Goal: Register for event/course

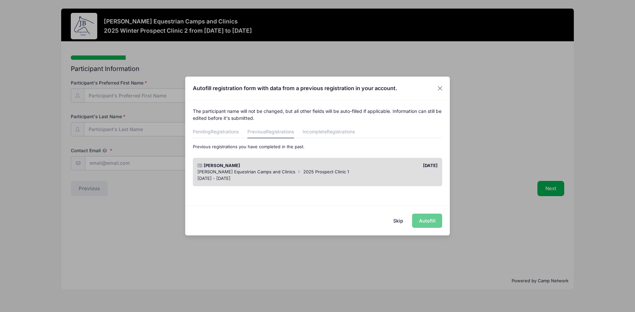
click at [281, 134] on span "Registrations" at bounding box center [280, 132] width 28 height 6
click at [334, 171] on span "2025 Prospect Clinic 1" at bounding box center [326, 171] width 46 height 5
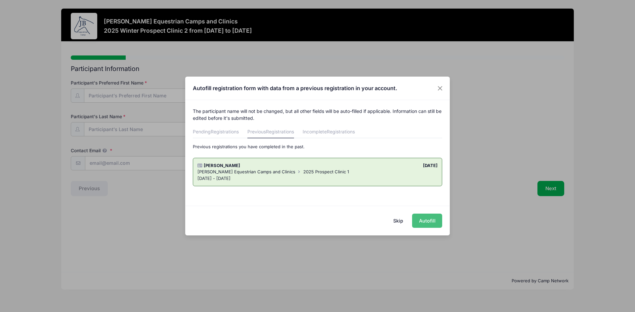
click at [435, 220] on button "Autofill" at bounding box center [427, 221] width 30 height 14
type input "[EMAIL_ADDRESS][DOMAIN_NAME]"
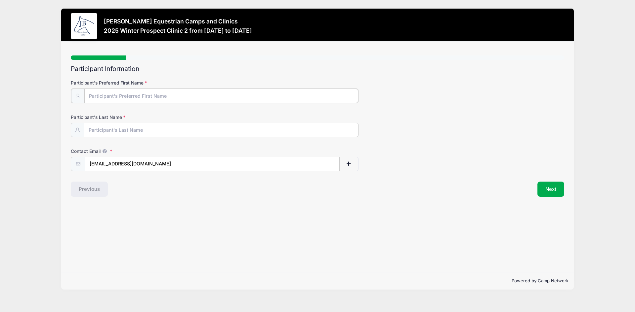
click at [113, 95] on input "Participant's Preferred First Name" at bounding box center [221, 96] width 274 height 14
type input "Ava"
type input "[PERSON_NAME]"
click at [549, 190] on button "Next" at bounding box center [550, 188] width 27 height 15
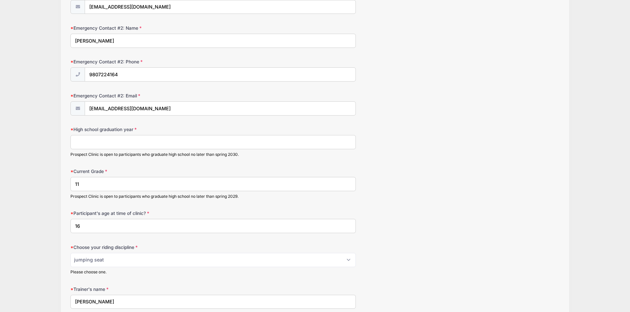
scroll to position [463, 0]
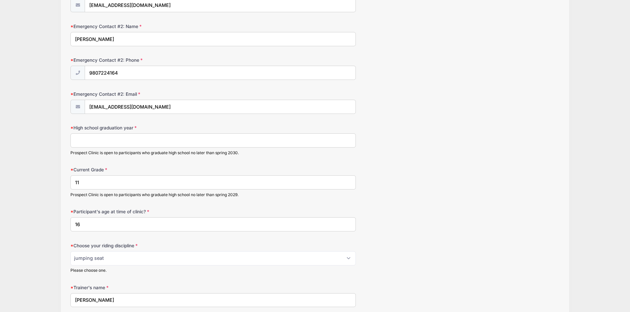
click at [95, 138] on input "High school graduation year" at bounding box center [212, 141] width 285 height 14
type input "2026"
click at [84, 184] on input "11" at bounding box center [212, 183] width 285 height 14
type input "12"
click at [82, 225] on input "16" at bounding box center [212, 224] width 285 height 14
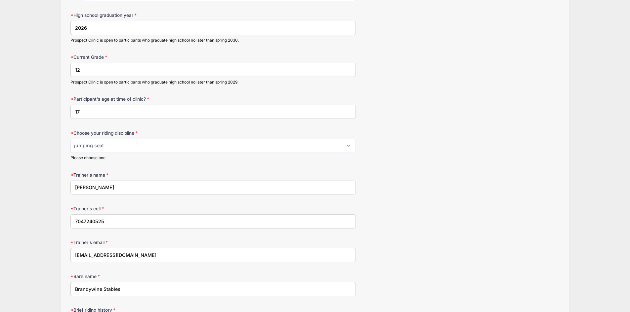
scroll to position [595, 0]
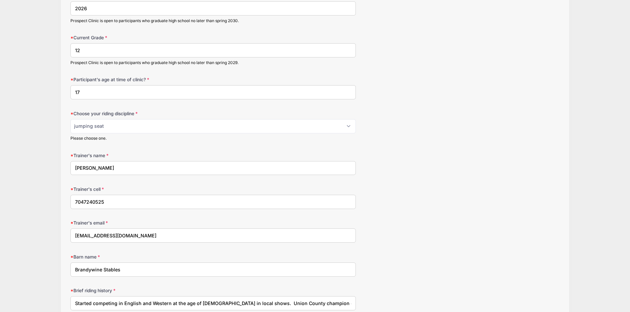
type input "17"
drag, startPoint x: 119, startPoint y: 168, endPoint x: 74, endPoint y: 168, distance: 44.6
click at [74, 168] on input "[PERSON_NAME]" at bounding box center [212, 168] width 285 height 14
type input "[PERSON_NAME]"
drag, startPoint x: 105, startPoint y: 201, endPoint x: 83, endPoint y: 200, distance: 22.5
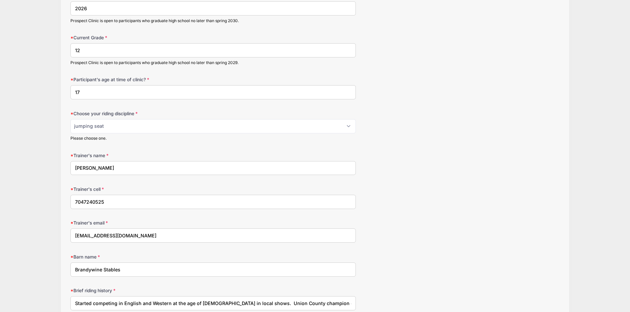
click at [83, 200] on input "7047240525" at bounding box center [212, 202] width 285 height 14
type input "704"
drag, startPoint x: 121, startPoint y: 272, endPoint x: 74, endPoint y: 266, distance: 46.7
click at [74, 266] on input "Brandywine Stables" at bounding box center [212, 270] width 285 height 14
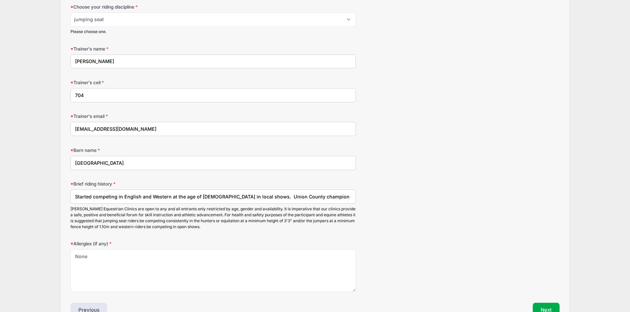
scroll to position [727, 0]
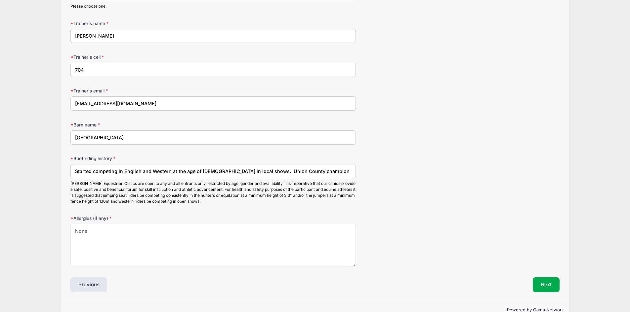
type input "[GEOGRAPHIC_DATA]"
click at [225, 170] on input "Started competing in English and Western at the age of [DEMOGRAPHIC_DATA] in lo…" at bounding box center [212, 171] width 285 height 14
click at [354, 171] on input "Started competing in English and Western at the age of [DEMOGRAPHIC_DATA] in lo…" at bounding box center [212, 171] width 285 height 14
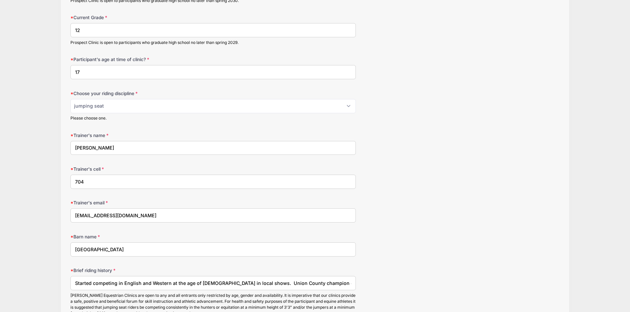
scroll to position [610, 0]
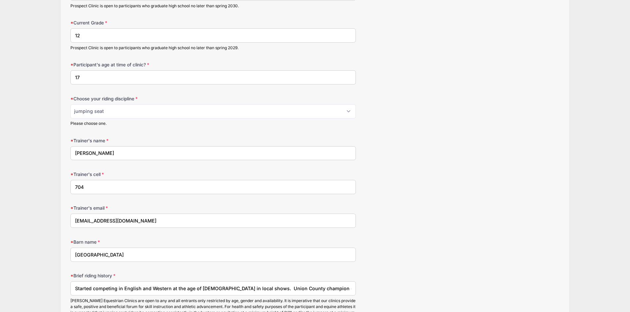
click at [86, 186] on input "704" at bounding box center [212, 187] width 285 height 14
type input "7049055791"
drag, startPoint x: 131, startPoint y: 221, endPoint x: 60, endPoint y: 216, distance: 71.2
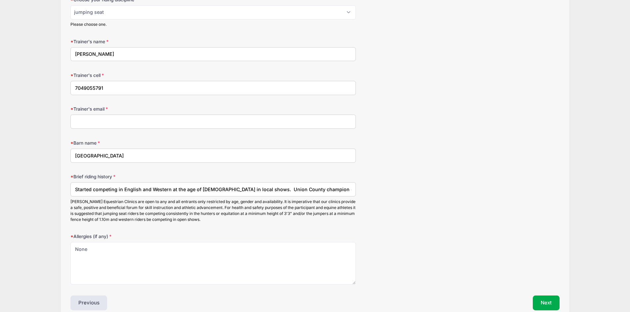
click at [335, 190] on input "Started competing in English and Western at the age of [DEMOGRAPHIC_DATA] in lo…" at bounding box center [212, 189] width 285 height 14
click at [351, 189] on input "Started competing in English and Western at the age of [DEMOGRAPHIC_DATA] in lo…" at bounding box center [212, 189] width 285 height 14
click at [351, 190] on input "Started competing in English and Western at the age of [DEMOGRAPHIC_DATA] in lo…" at bounding box center [212, 189] width 285 height 14
click at [83, 119] on input "Trainer's email" at bounding box center [212, 122] width 285 height 14
type input "[EMAIL_ADDRESS][DOMAIN_NAME]"
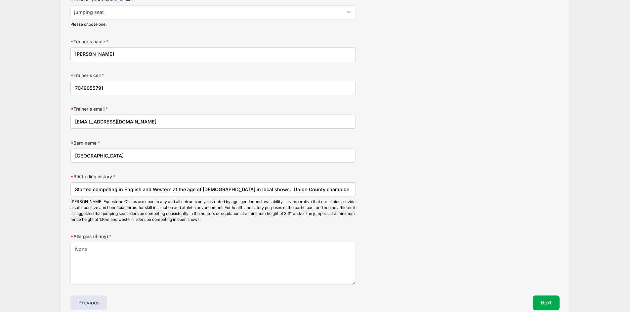
click at [300, 188] on input "Started competing in English and Western at the age of [DEMOGRAPHIC_DATA] in lo…" at bounding box center [212, 189] width 285 height 14
click at [173, 190] on input "Started competing in English and Western at the age of [DEMOGRAPHIC_DATA] in lo…" at bounding box center [212, 189] width 285 height 14
type input "Started competing in English and Western at the age of [DEMOGRAPHIC_DATA] in lo…"
click at [167, 191] on input "Started competing in English and Western at the age of [DEMOGRAPHIC_DATA] in lo…" at bounding box center [212, 189] width 285 height 14
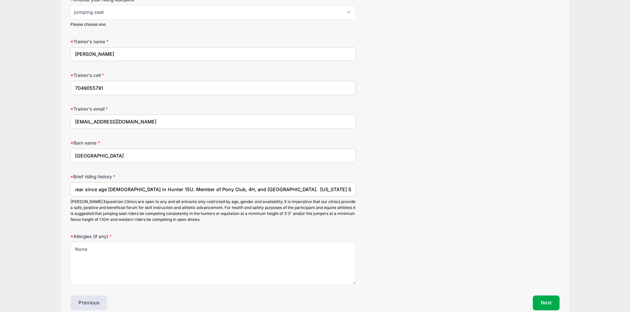
click at [165, 190] on input "Started competing in English and Western at the age of [DEMOGRAPHIC_DATA] in lo…" at bounding box center [212, 189] width 285 height 14
click at [167, 190] on input "Started competing in English and Western at the age of [DEMOGRAPHIC_DATA] in lo…" at bounding box center [212, 189] width 285 height 14
drag, startPoint x: 353, startPoint y: 190, endPoint x: 20, endPoint y: 180, distance: 333.6
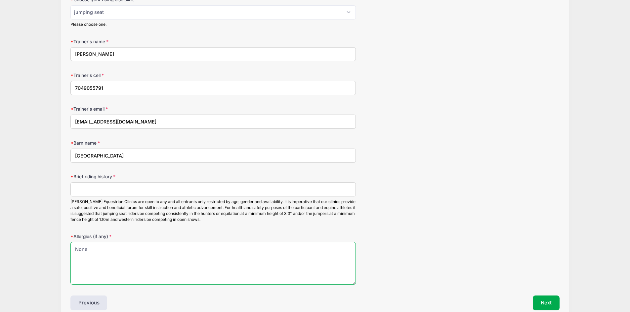
click at [102, 270] on textarea "None" at bounding box center [212, 263] width 285 height 43
click at [98, 269] on textarea "None" at bounding box center [212, 263] width 285 height 43
paste textarea "Started competing in English and Western at the age of [DEMOGRAPHIC_DATA] in lo…"
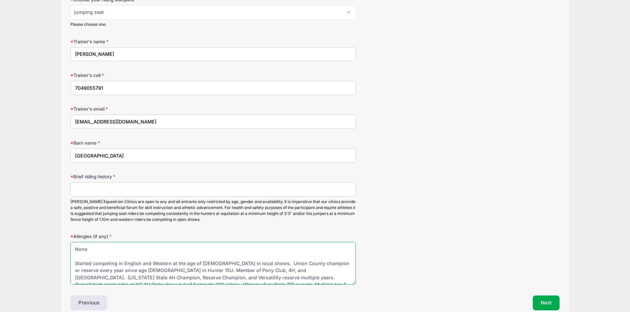
scroll to position [10, 0]
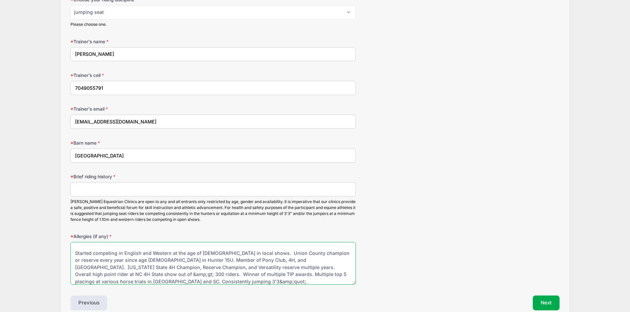
type textarea "None Started competing in English and Western at the age of [DEMOGRAPHIC_DATA] …"
click at [86, 190] on input "Brief riding history" at bounding box center [212, 189] width 285 height 14
type input "R"
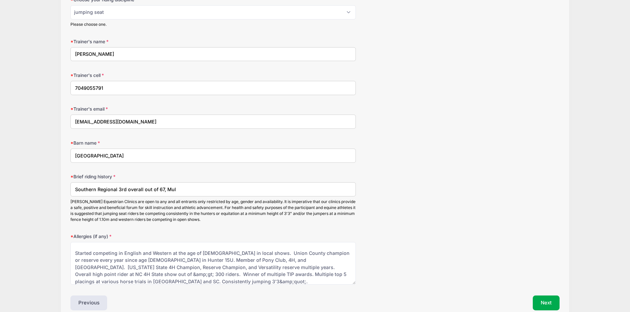
type input "Southern Regional 3rd overall out of 67, Mul"
drag, startPoint x: 134, startPoint y: 261, endPoint x: 236, endPoint y: 254, distance: 102.1
click at [236, 254] on textarea "None" at bounding box center [212, 263] width 285 height 43
click at [229, 282] on textarea "None" at bounding box center [212, 263] width 285 height 43
click at [212, 261] on textarea "None" at bounding box center [212, 263] width 285 height 43
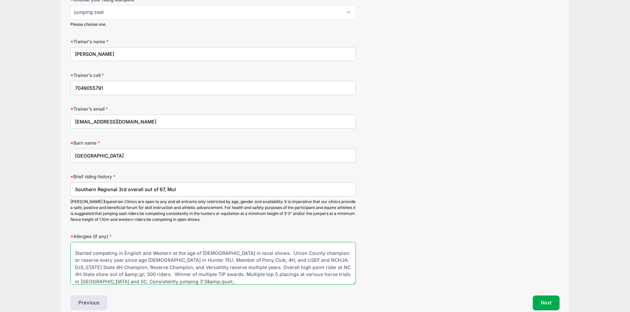
drag, startPoint x: 341, startPoint y: 268, endPoint x: 326, endPoint y: 269, distance: 14.9
click at [326, 269] on textarea "None" at bounding box center [212, 263] width 285 height 43
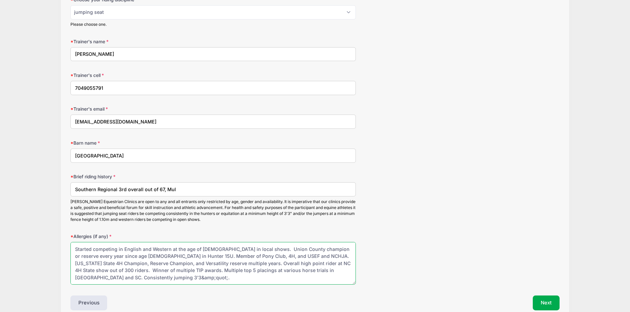
drag, startPoint x: 113, startPoint y: 282, endPoint x: 100, endPoint y: 282, distance: 13.2
click at [100, 282] on textarea "None" at bounding box center [212, 263] width 285 height 43
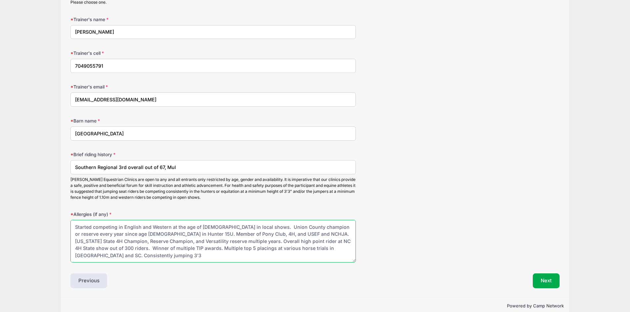
scroll to position [742, 0]
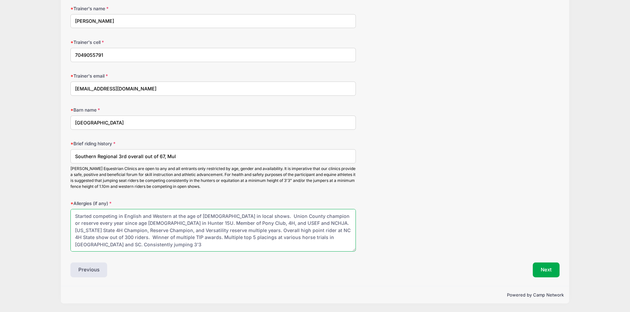
type textarea "None Started competing in English and Western at the age of [DEMOGRAPHIC_DATA] …"
click at [76, 156] on input "Southern Regional 3rd overall out of 67, Mul" at bounding box center [212, 156] width 285 height 14
drag, startPoint x: 190, startPoint y: 157, endPoint x: 178, endPoint y: 155, distance: 12.4
click at [178, 155] on input "2025 Southern Regional 3rd overall out of 67, Mul" at bounding box center [212, 156] width 285 height 14
drag, startPoint x: 83, startPoint y: 246, endPoint x: 298, endPoint y: 241, distance: 215.6
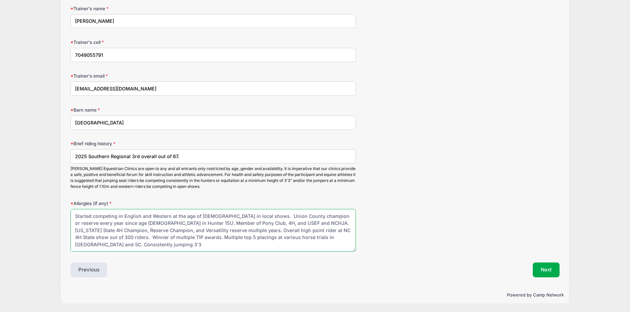
click at [298, 241] on textarea "None" at bounding box center [212, 230] width 285 height 43
click at [184, 156] on input "2025 Southern Regional 3rd overall out of 67." at bounding box center [212, 156] width 285 height 14
paste input "Consistently jumping 3'3"
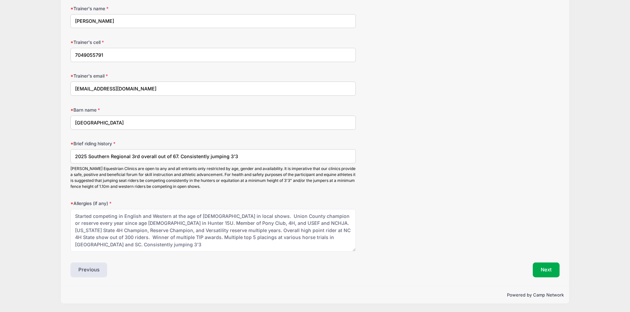
drag, startPoint x: 227, startPoint y: 157, endPoint x: 207, endPoint y: 157, distance: 20.2
click at [207, 157] on input "2025 Southern Regional 3rd overall out of 67. Consistently jumping 3'3" at bounding box center [212, 156] width 285 height 14
drag, startPoint x: 210, startPoint y: 157, endPoint x: 179, endPoint y: 156, distance: 30.8
click at [179, 156] on input "2025 Southern Regional 3rd overall out of 67. Consistently showing 3'3" at bounding box center [212, 156] width 285 height 14
click at [209, 157] on input "2025 Southern Regional 3rd overall out of 67. Showing 3'3" at bounding box center [212, 156] width 285 height 14
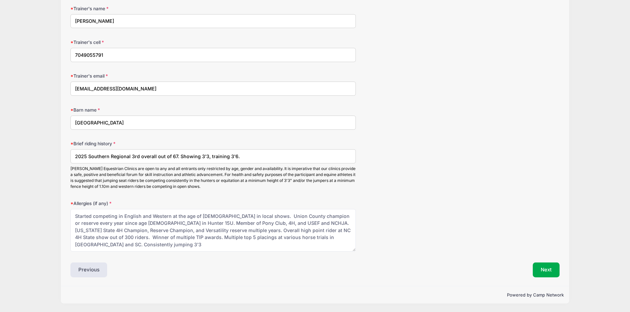
type input "2025 Southern Regional 3rd overall out of 67. Showing 3'3, training 3'6."
drag, startPoint x: 83, startPoint y: 246, endPoint x: 299, endPoint y: 237, distance: 216.0
click at [299, 237] on textarea "None" at bounding box center [212, 230] width 285 height 43
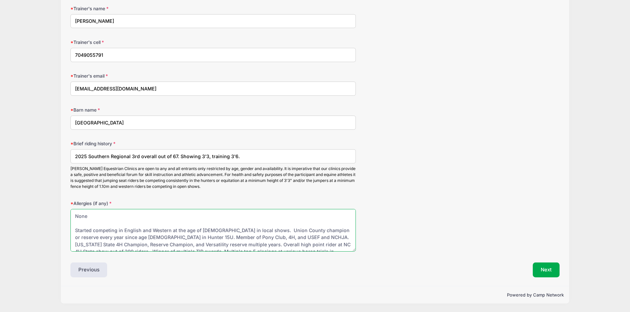
scroll to position [7, 0]
drag, startPoint x: 162, startPoint y: 245, endPoint x: 250, endPoint y: 233, distance: 88.1
click at [250, 233] on textarea "None" at bounding box center [212, 230] width 285 height 43
type textarea "None Started competing in English and Western at the age of [DEMOGRAPHIC_DATA] …"
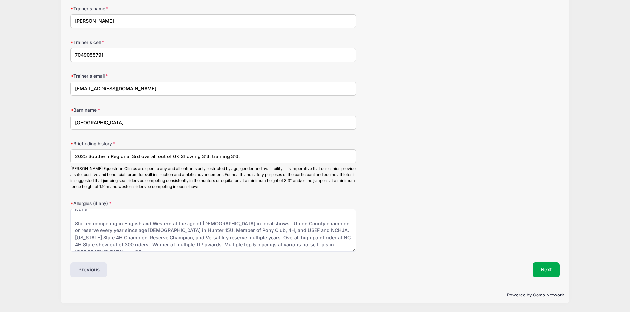
click at [247, 155] on input "2025 Southern Regional 3rd overall out of 67. Showing 3'3, training 3'6." at bounding box center [212, 156] width 285 height 14
paste input "[US_STATE] State 4H Champion, Reserve Champion, and Versatility reserve multipl…"
type input "2025 Southern Regional 3rd overall out of 67. Showing 3'3, training 3'6. [US_ST…"
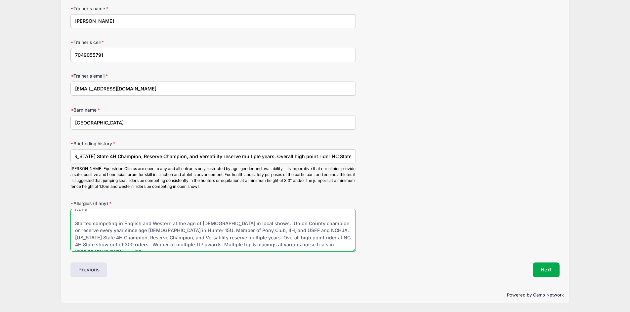
scroll to position [0, 0]
drag, startPoint x: 305, startPoint y: 246, endPoint x: 72, endPoint y: 223, distance: 234.4
click at [72, 223] on textarea "None" at bounding box center [212, 230] width 285 height 43
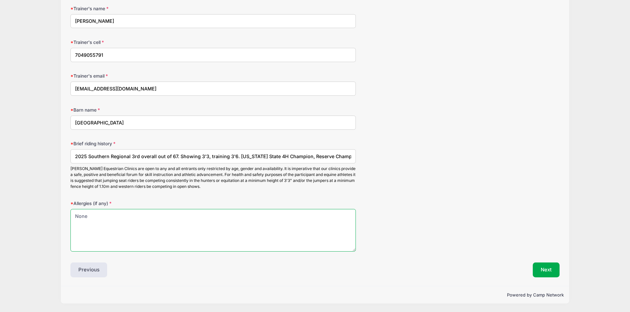
type textarea "None"
click at [332, 156] on input "2025 Southern Regional 3rd overall out of 67. Showing 3'3, training 3'6. [US_ST…" at bounding box center [212, 156] width 285 height 14
click at [547, 271] on button "Next" at bounding box center [545, 270] width 27 height 15
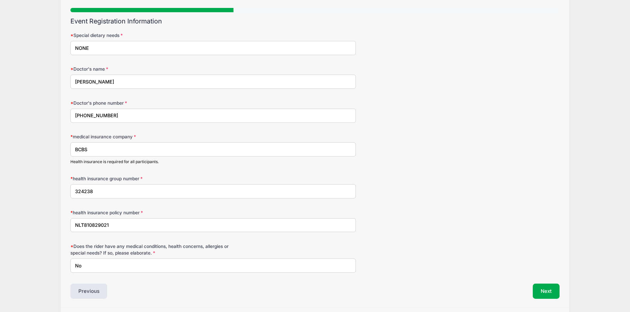
scroll to position [69, 0]
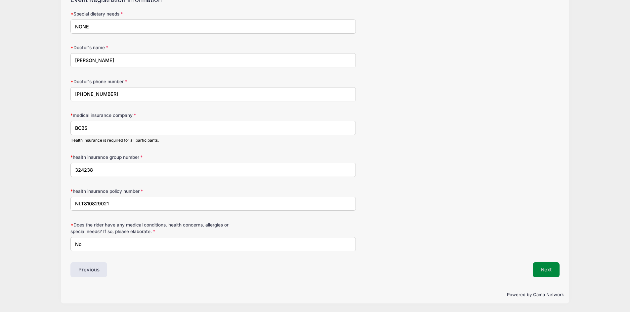
click at [549, 272] on button "Next" at bounding box center [545, 269] width 27 height 15
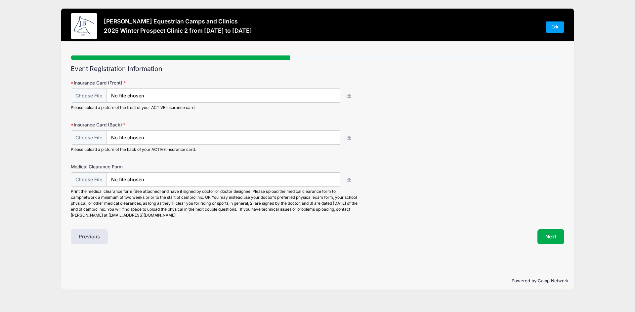
scroll to position [0, 0]
click at [348, 97] on icon "button" at bounding box center [348, 97] width 5 height 0
click at [350, 96] on button "button" at bounding box center [348, 96] width 19 height 14
click at [346, 97] on icon "button" at bounding box center [348, 97] width 5 height 0
click at [277, 97] on input "file" at bounding box center [205, 96] width 268 height 14
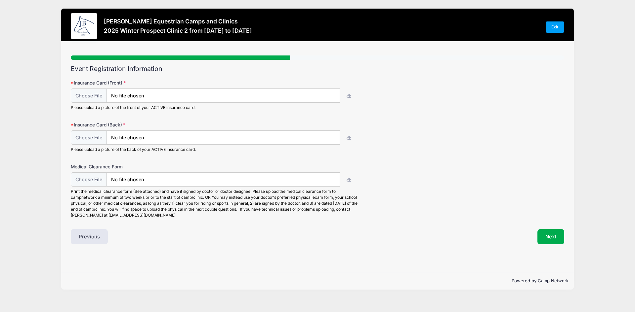
click at [556, 134] on div "Insurance Card (Back) Please upload a picture of the back of your ACTIVE insura…" at bounding box center [317, 137] width 493 height 31
click at [90, 97] on input "file" at bounding box center [205, 96] width 268 height 14
type input "C:\fakepath\Ins card.eml"
click at [90, 139] on input "file" at bounding box center [205, 138] width 268 height 14
type input "C:\fakepath\back of ins card.jpg"
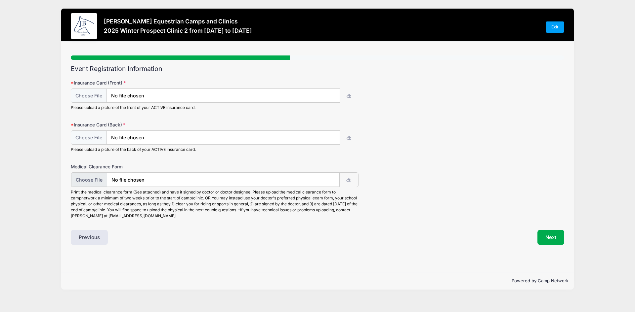
click at [91, 179] on input "file" at bounding box center [205, 180] width 268 height 14
click at [93, 178] on input "file" at bounding box center [205, 180] width 268 height 14
click at [88, 181] on input "file" at bounding box center [205, 180] width 268 height 14
type input "C:\fakepath\physical form for auburn.jpg"
click at [551, 239] on button "Next" at bounding box center [550, 236] width 27 height 15
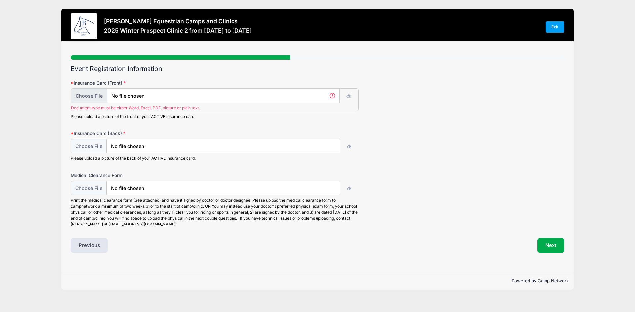
click at [101, 95] on input "file" at bounding box center [205, 96] width 268 height 14
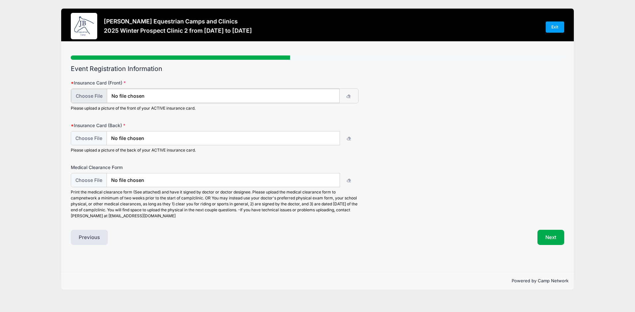
click at [91, 97] on input "file" at bounding box center [205, 96] width 268 height 14
click at [93, 95] on input "file" at bounding box center [205, 96] width 268 height 14
type input "C:\fakepath\insurance card front.jpg"
click at [550, 239] on button "Next" at bounding box center [550, 236] width 27 height 15
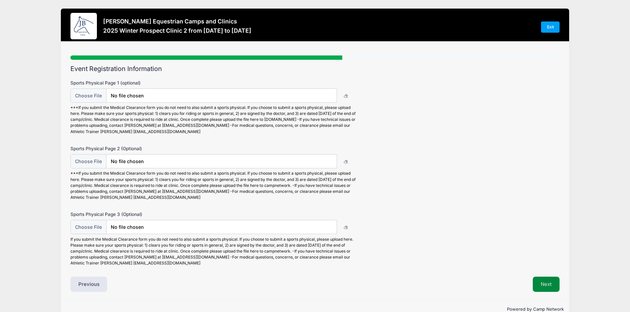
click at [540, 287] on button "Next" at bounding box center [545, 284] width 27 height 15
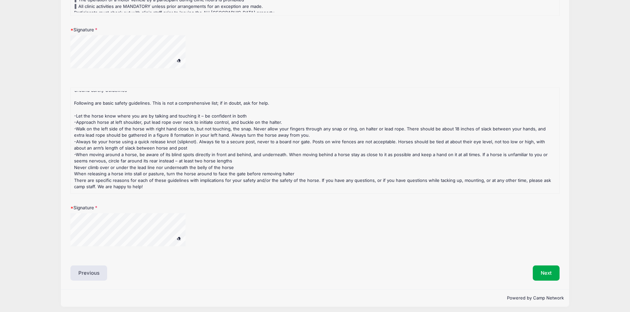
scroll to position [174, 0]
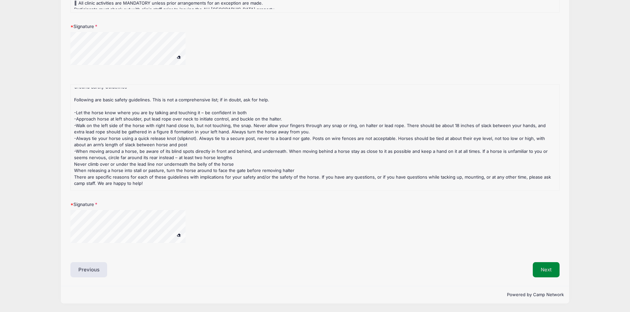
click at [544, 270] on button "Next" at bounding box center [545, 269] width 27 height 15
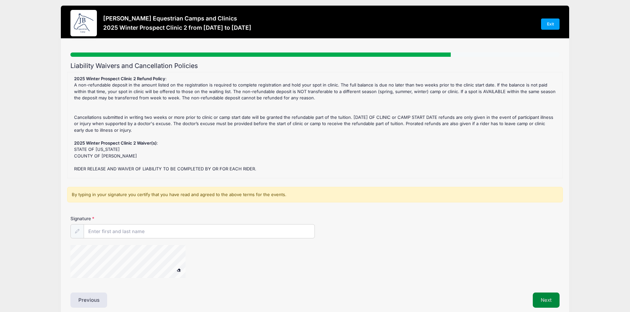
scroll to position [0, 0]
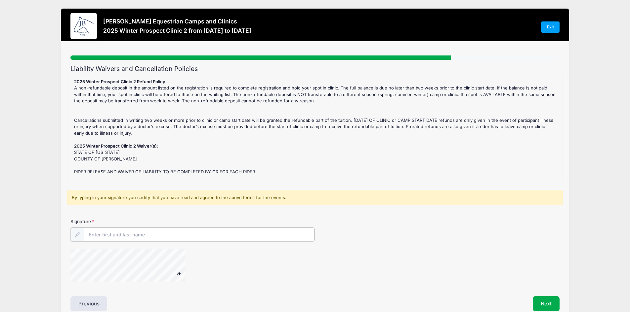
click at [121, 233] on input "Signature" at bounding box center [199, 235] width 231 height 14
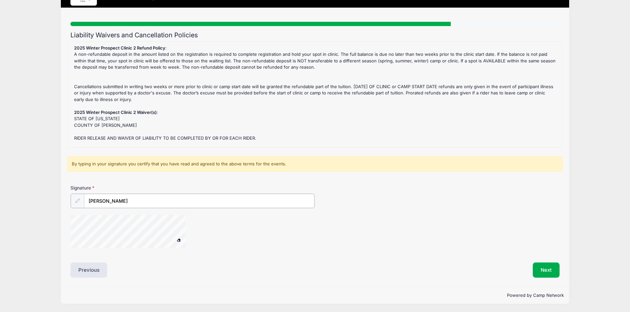
scroll to position [34, 0]
type input "[PERSON_NAME]"
click at [546, 269] on button "Next" at bounding box center [545, 269] width 27 height 15
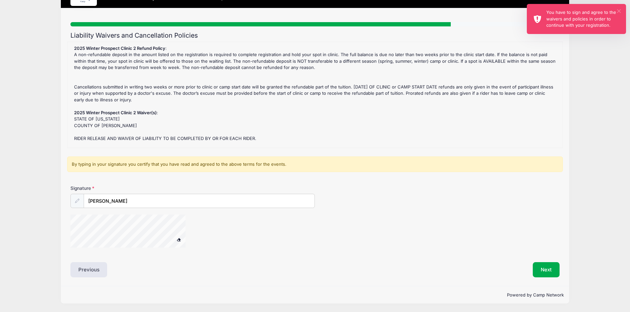
click at [618, 12] on button "×" at bounding box center [619, 11] width 4 height 4
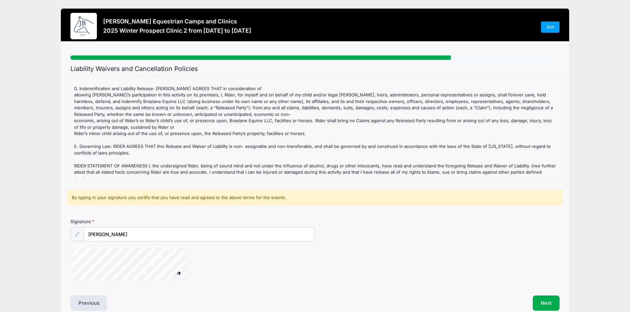
scroll to position [358, 0]
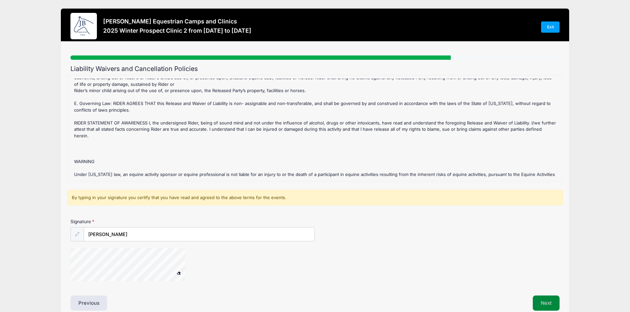
click at [544, 303] on button "Next" at bounding box center [545, 303] width 27 height 15
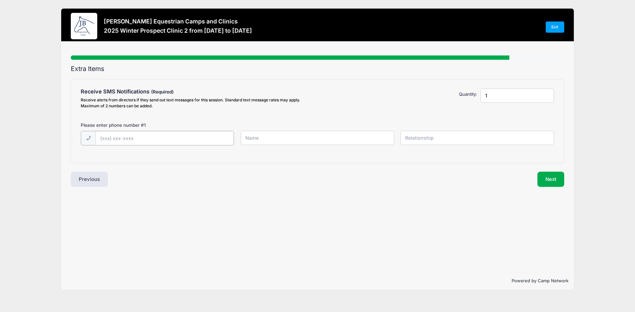
click at [142, 136] on input "text" at bounding box center [165, 138] width 138 height 14
type input "(7"
type input "[PHONE_NUMBER]"
click at [294, 141] on input "text" at bounding box center [317, 138] width 153 height 14
type input "[PERSON_NAME]"
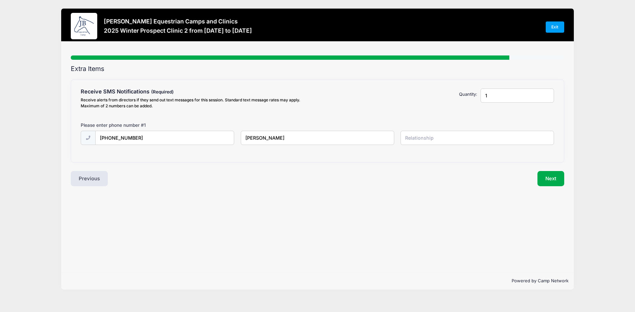
click at [434, 138] on input "text" at bounding box center [476, 138] width 153 height 14
type input "mother"
click at [549, 180] on button "Next" at bounding box center [550, 178] width 27 height 15
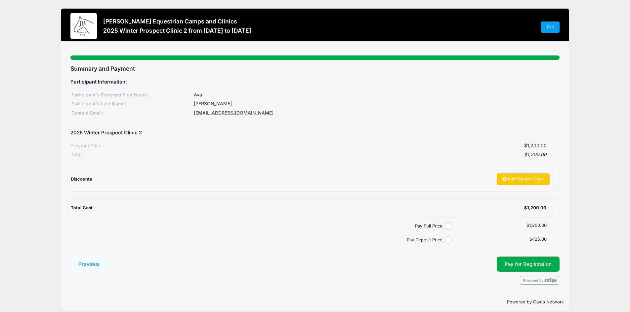
click at [448, 241] on input "Pay Deposit Price" at bounding box center [449, 240] width 8 height 8
radio input "true"
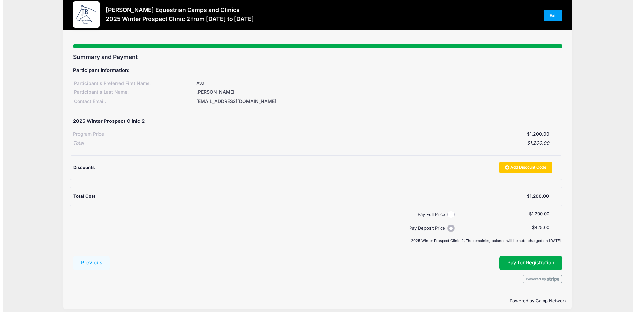
scroll to position [18, 0]
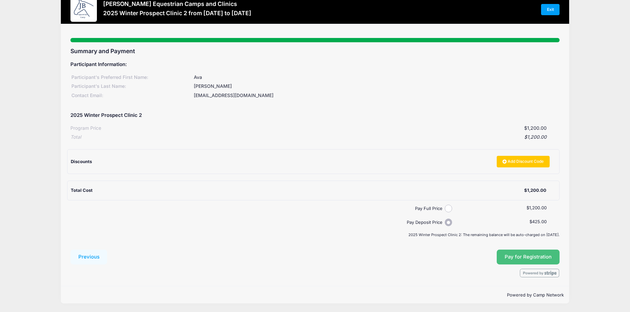
click at [518, 256] on span "Pay for Registration" at bounding box center [527, 257] width 47 height 6
